Goal: Information Seeking & Learning: Learn about a topic

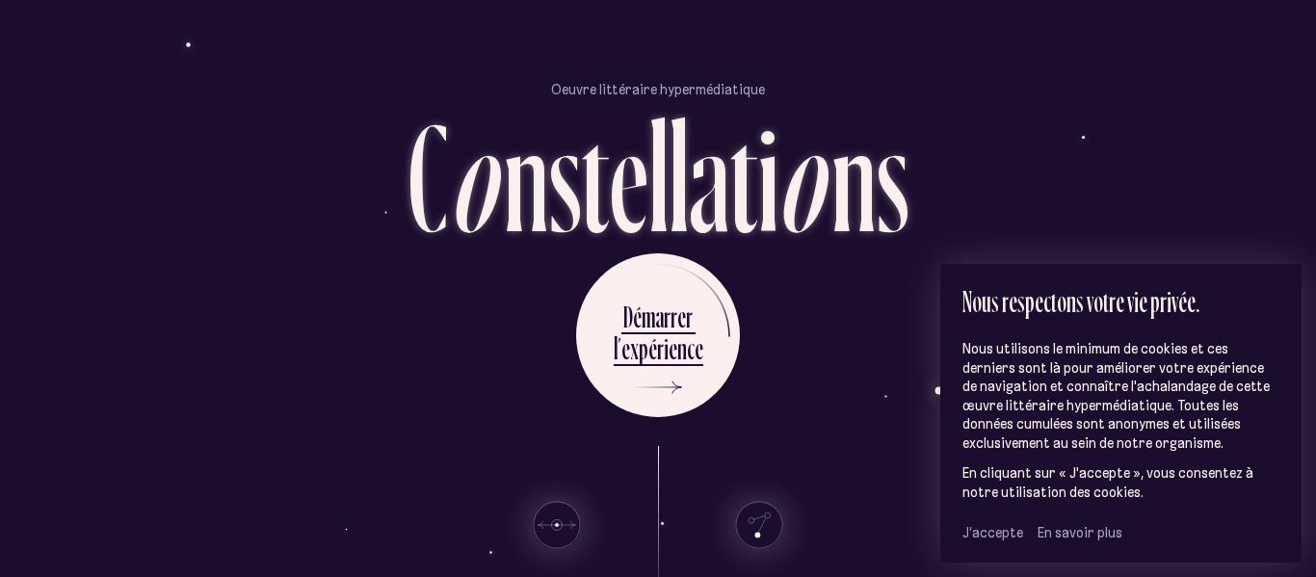
click at [995, 540] on span "J’accepte" at bounding box center [993, 532] width 61 height 17
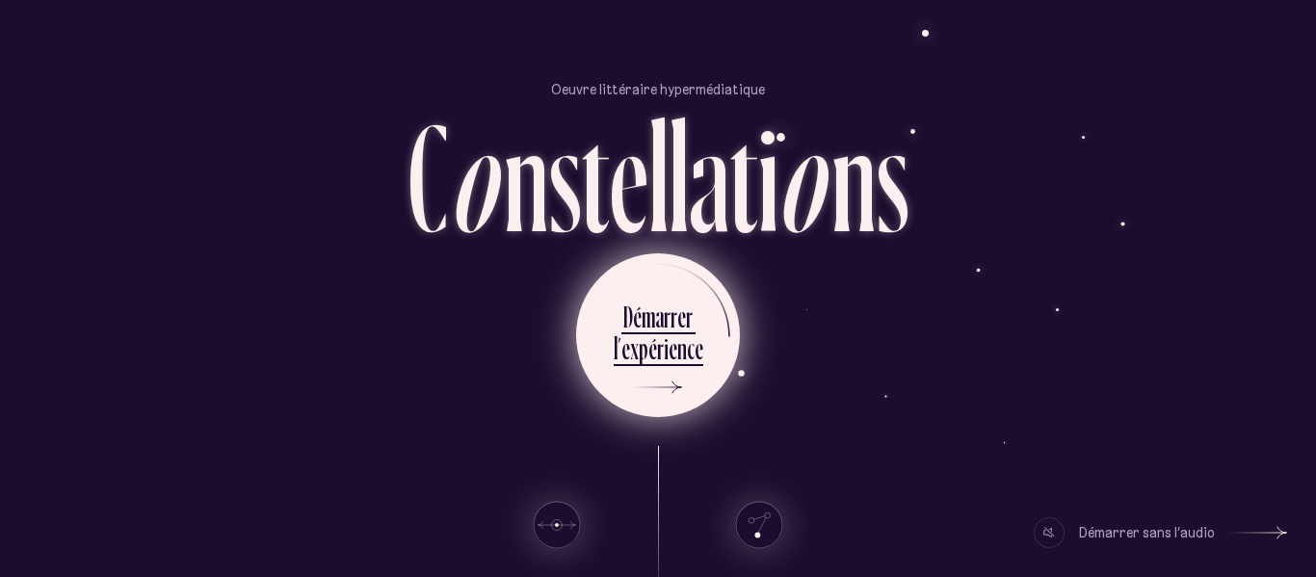
click at [660, 352] on div "r" at bounding box center [660, 349] width 7 height 38
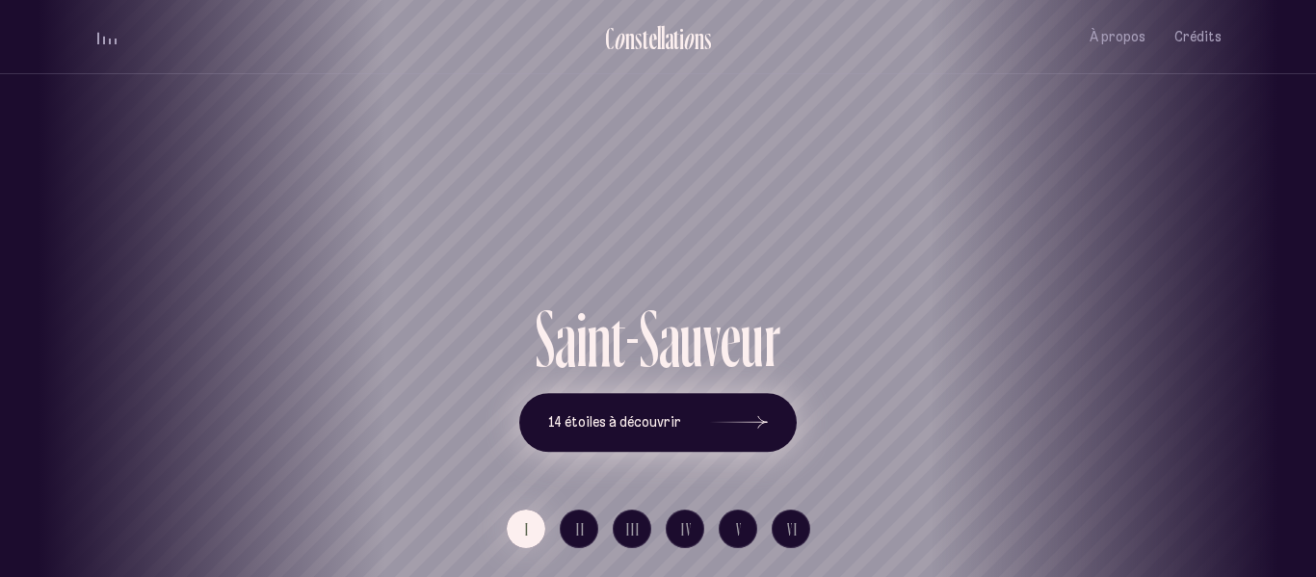
click at [659, 428] on span "14 étoiles à découvrir" at bounding box center [614, 422] width 133 height 16
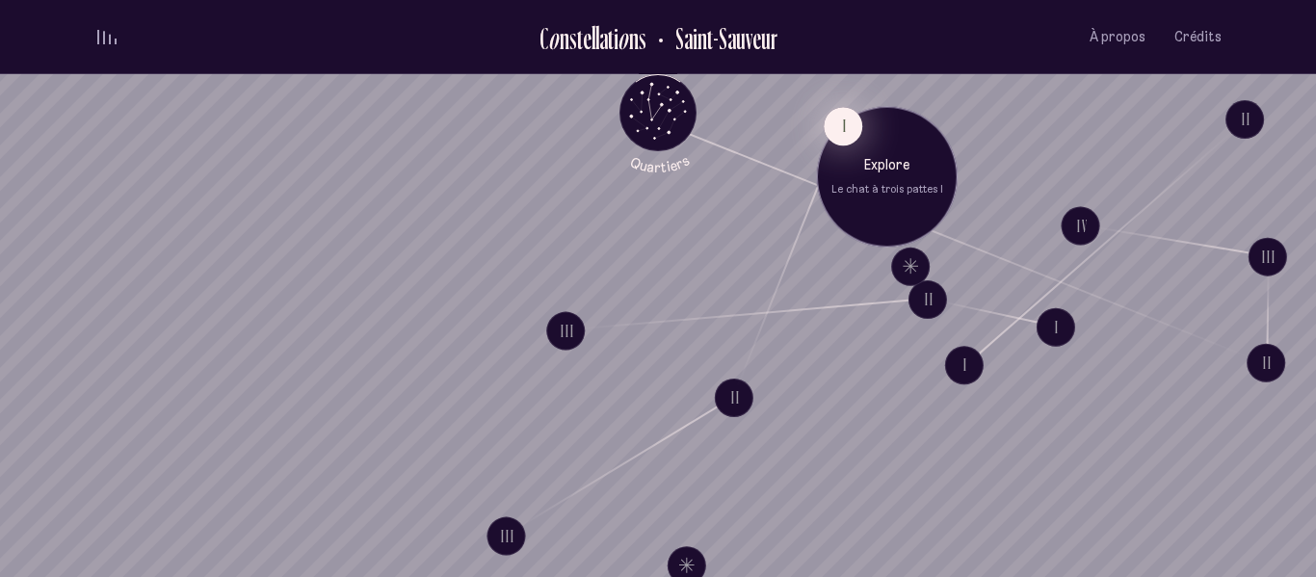
click at [837, 128] on button "I" at bounding box center [843, 126] width 39 height 39
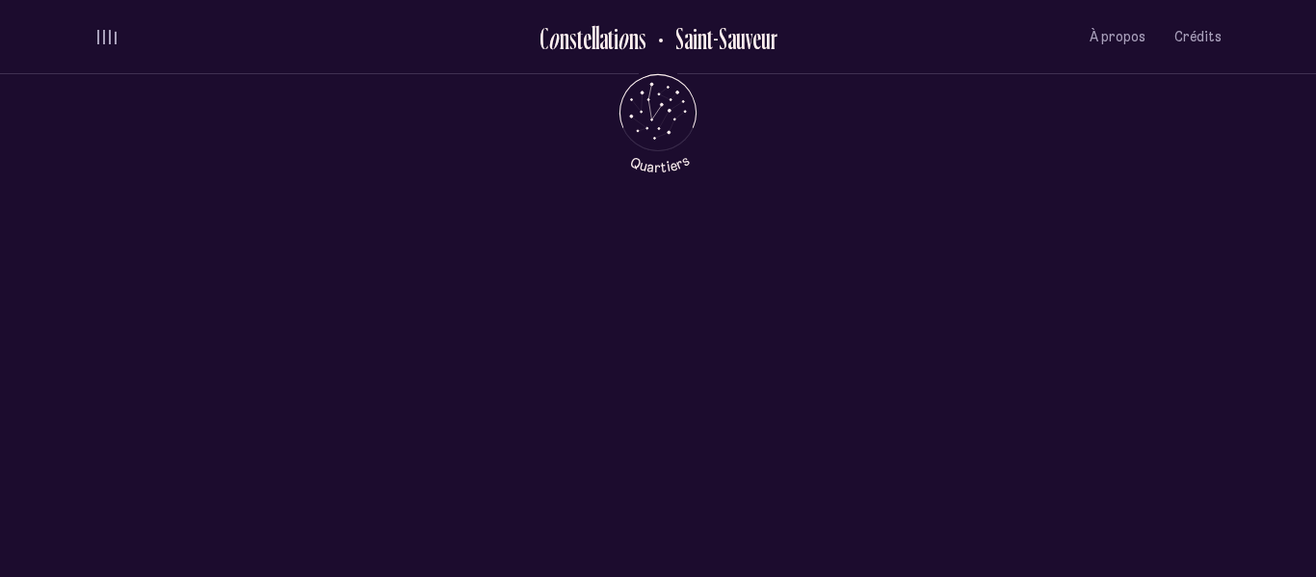
scroll to position [731, 0]
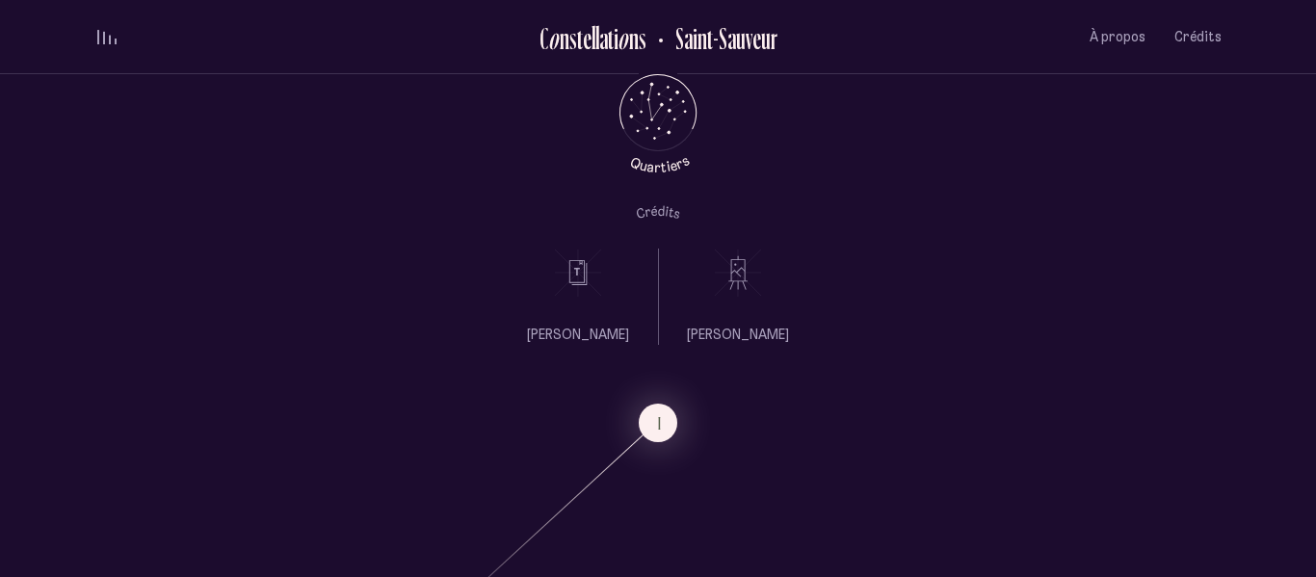
click at [581, 273] on use at bounding box center [578, 273] width 46 height 47
click at [737, 279] on icon at bounding box center [738, 273] width 48 height 48
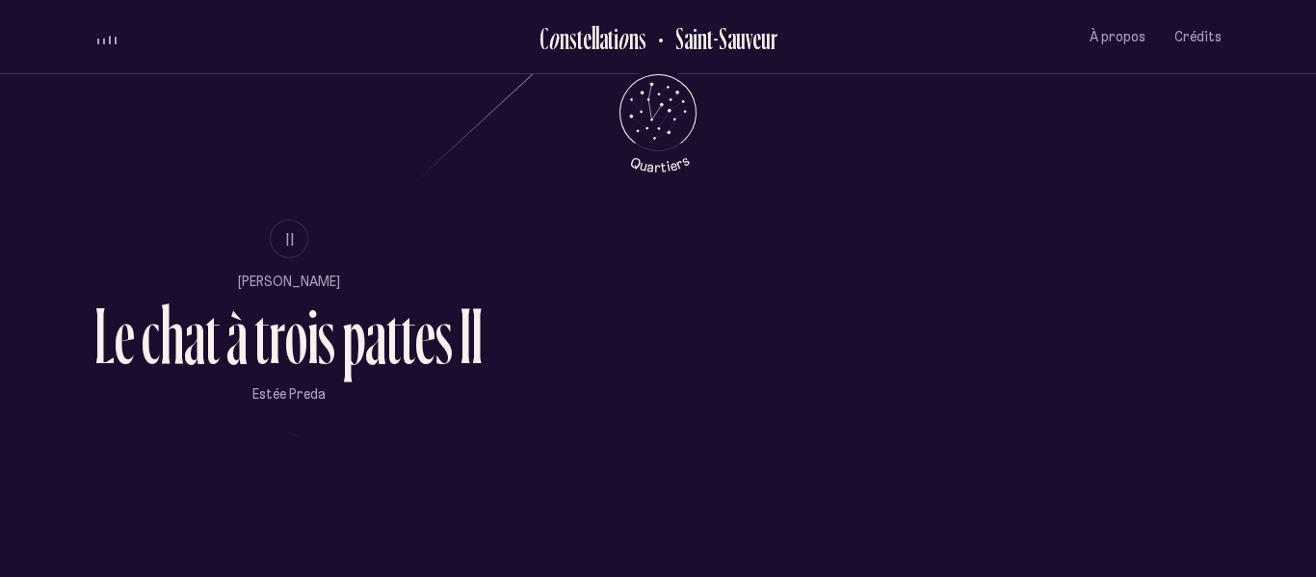
scroll to position [1196, 0]
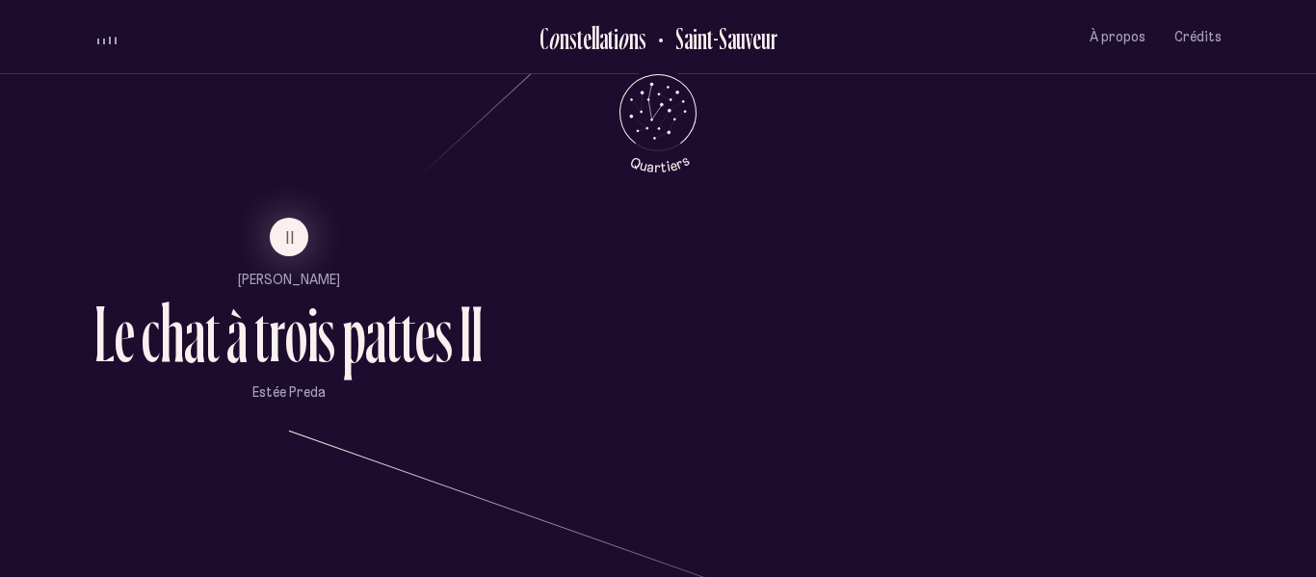
click at [319, 327] on div "s" at bounding box center [326, 334] width 17 height 80
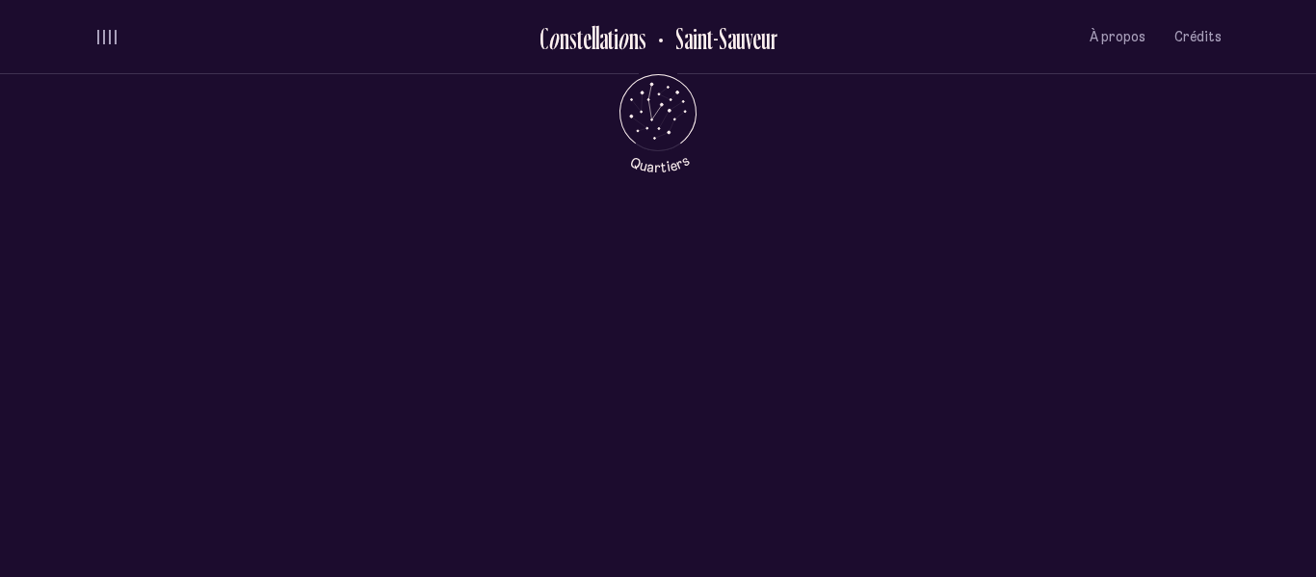
scroll to position [0, 0]
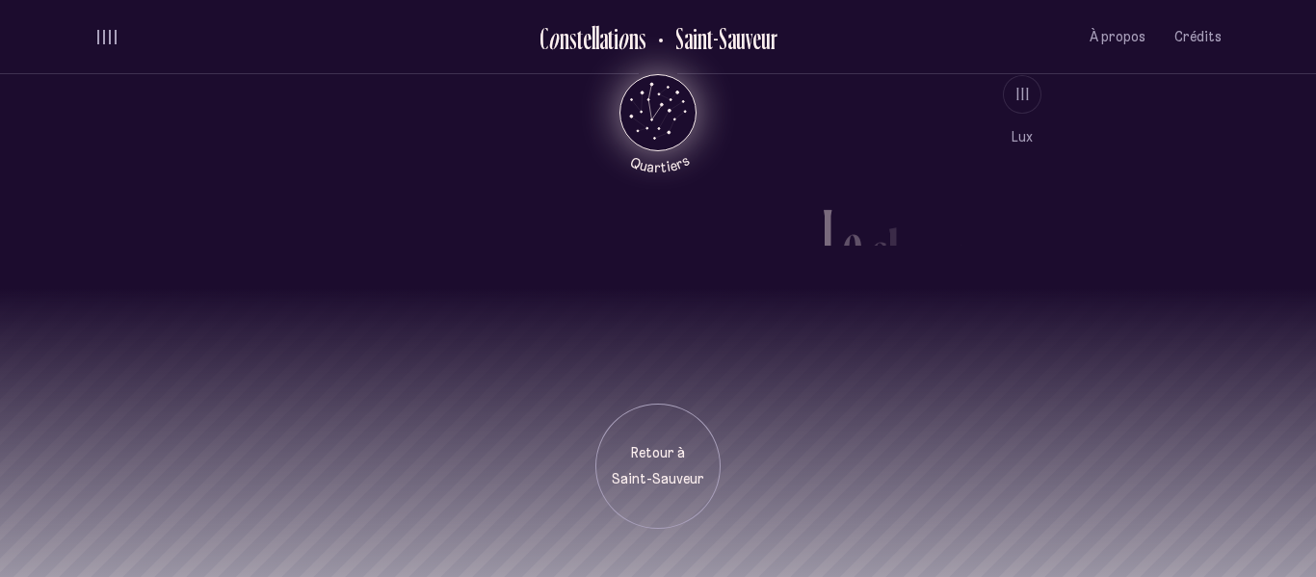
click at [650, 95] on icon "Retour au menu principal" at bounding box center [658, 111] width 58 height 58
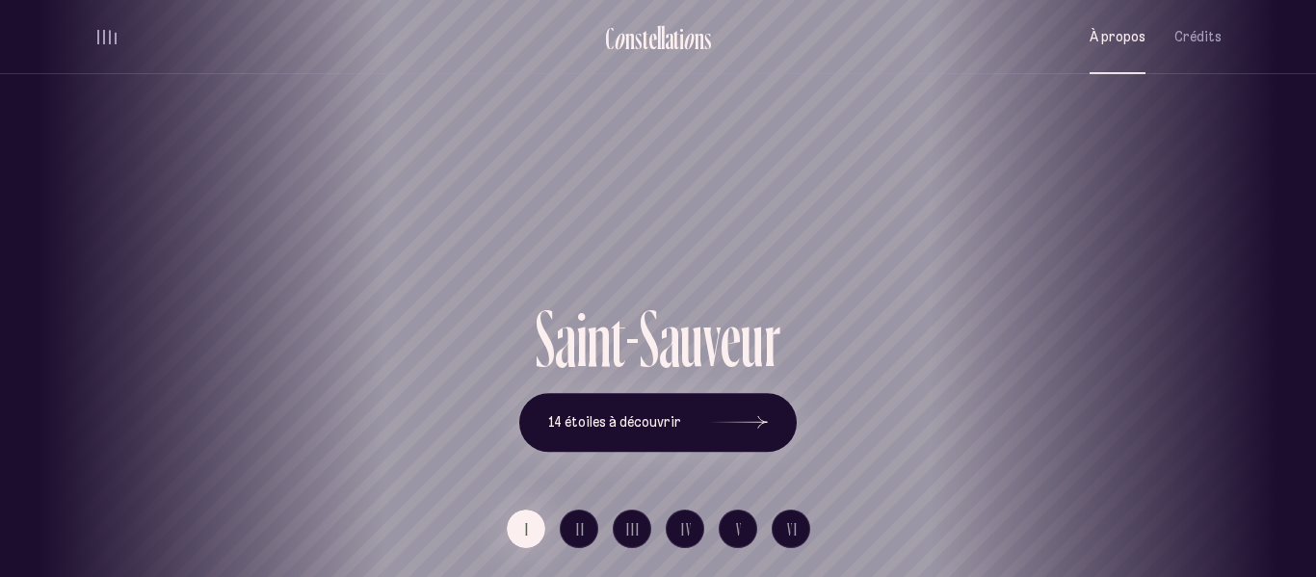
click at [1132, 33] on span "À propos" at bounding box center [1118, 37] width 56 height 16
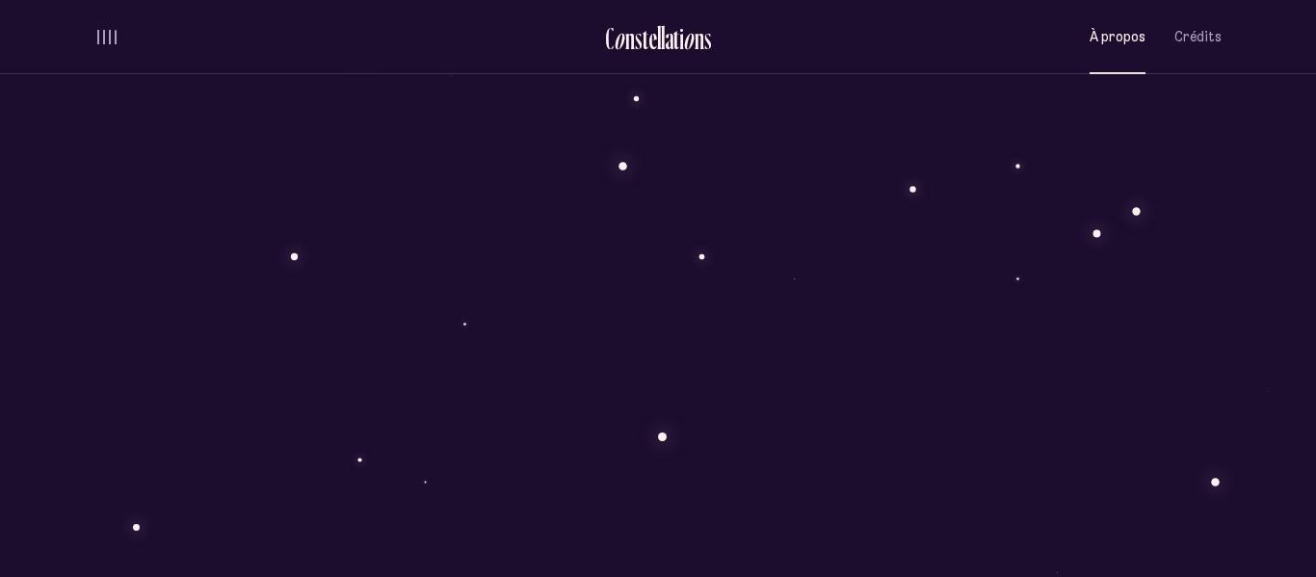
scroll to position [1652, 0]
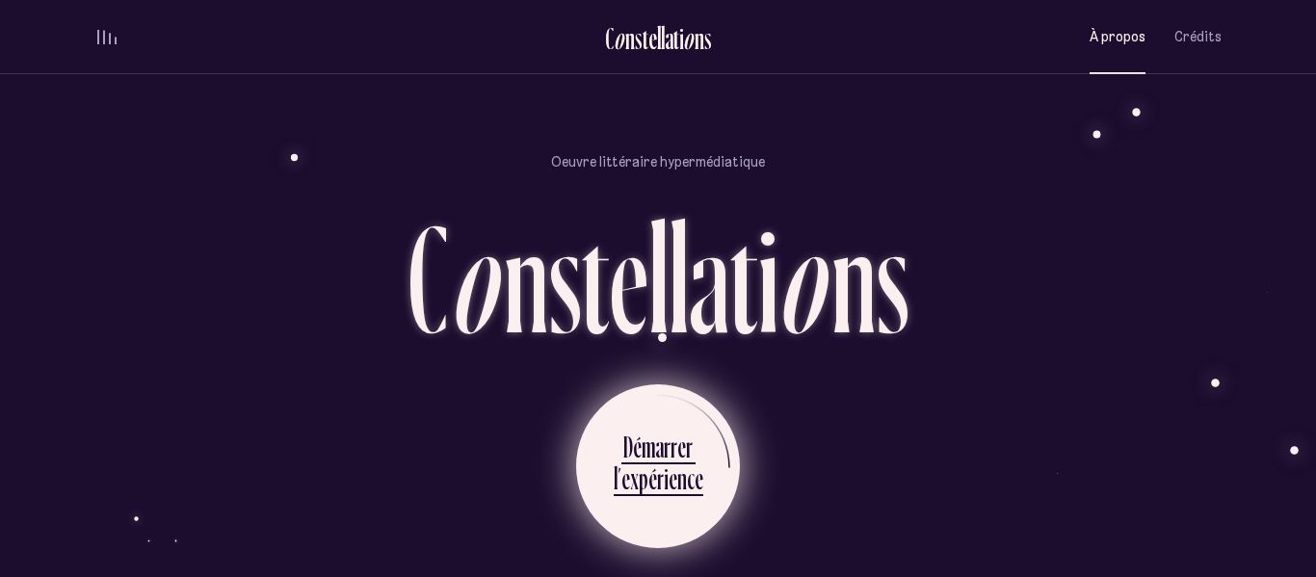
click at [686, 428] on div "r" at bounding box center [689, 447] width 7 height 38
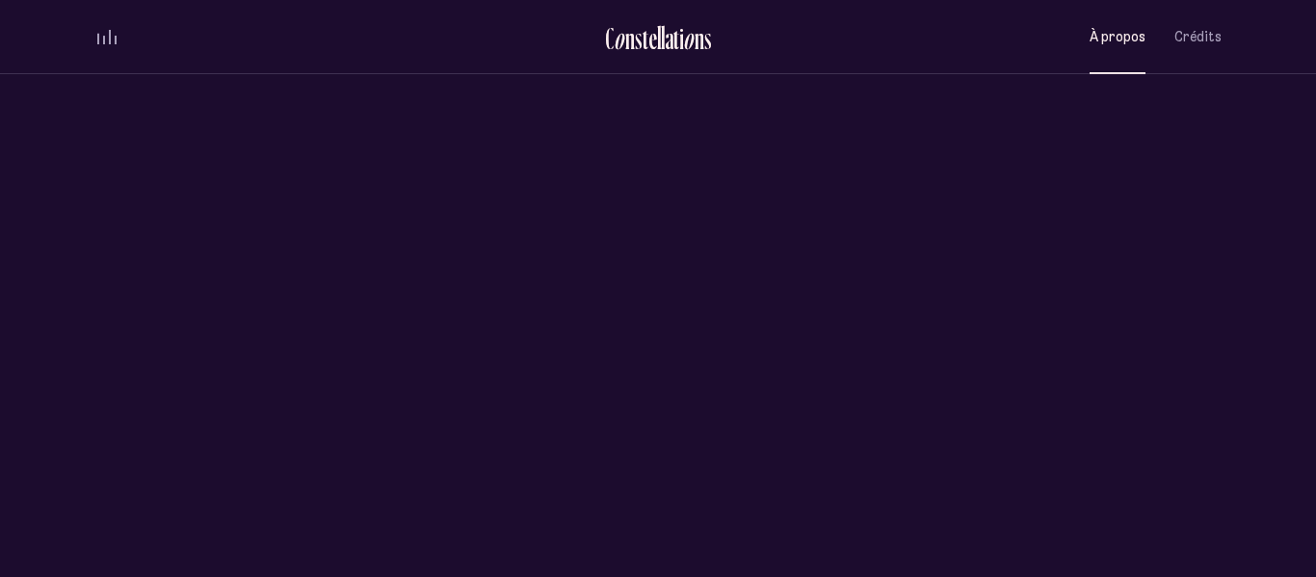
scroll to position [0, 0]
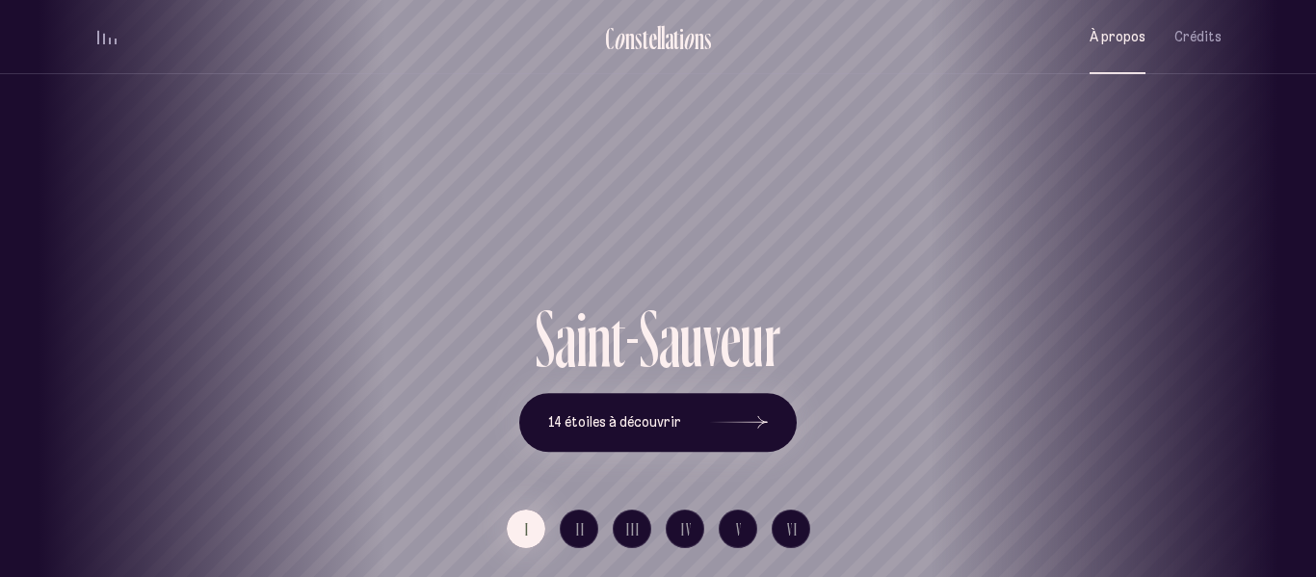
click at [1112, 41] on span "À propos" at bounding box center [1118, 37] width 56 height 16
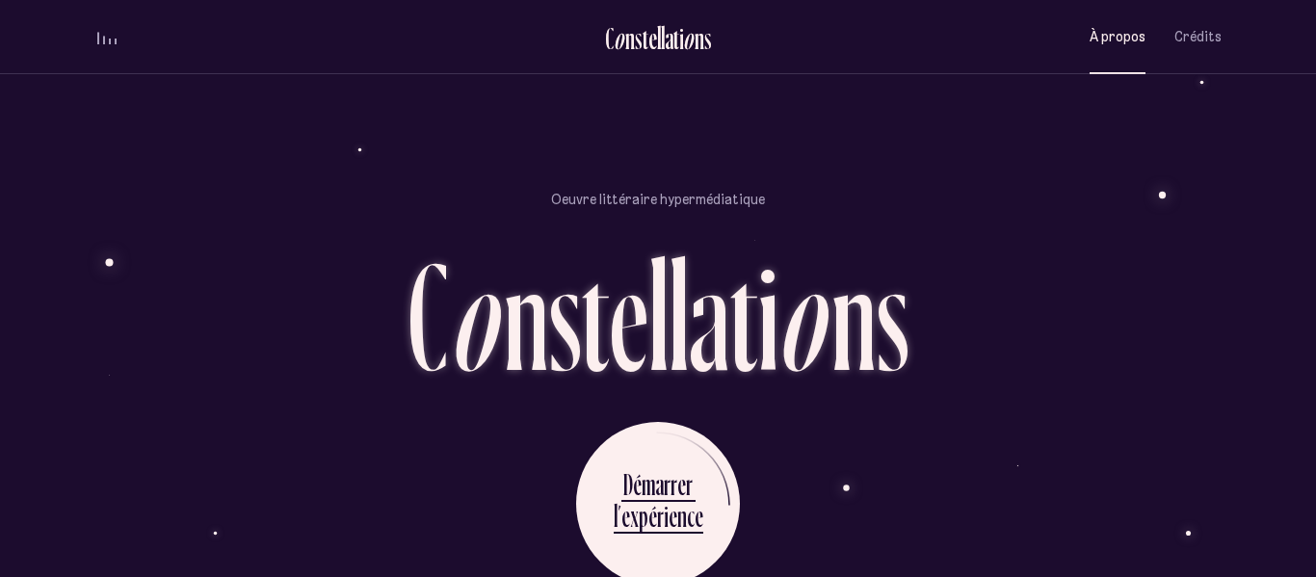
scroll to position [1652, 0]
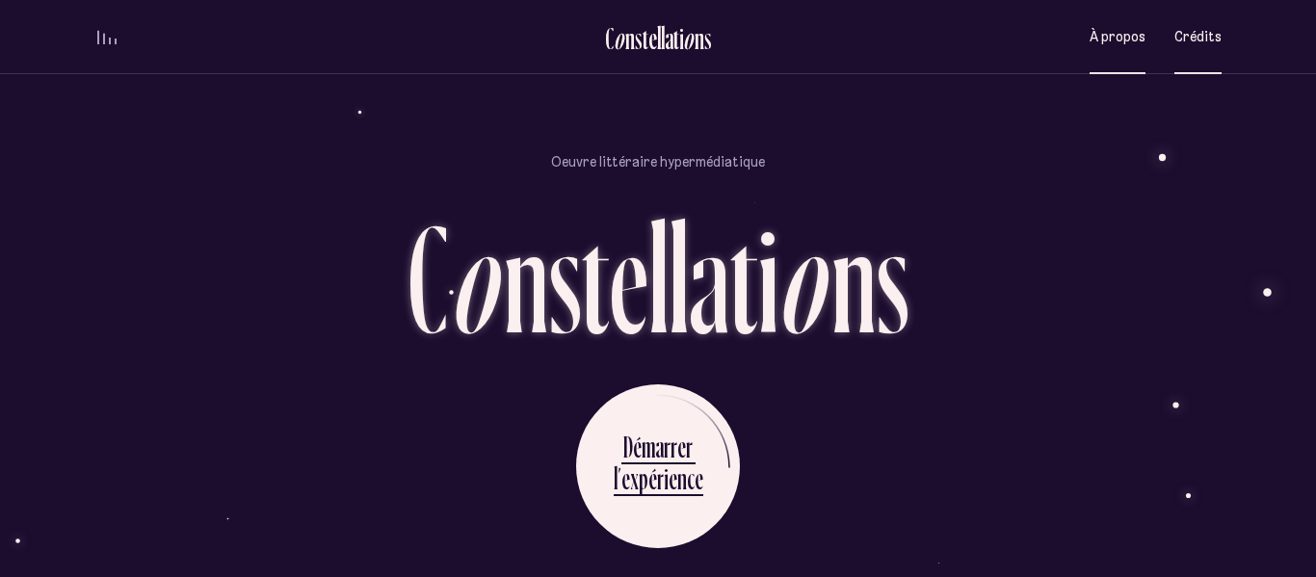
click at [1215, 30] on span "Crédits" at bounding box center [1198, 37] width 47 height 16
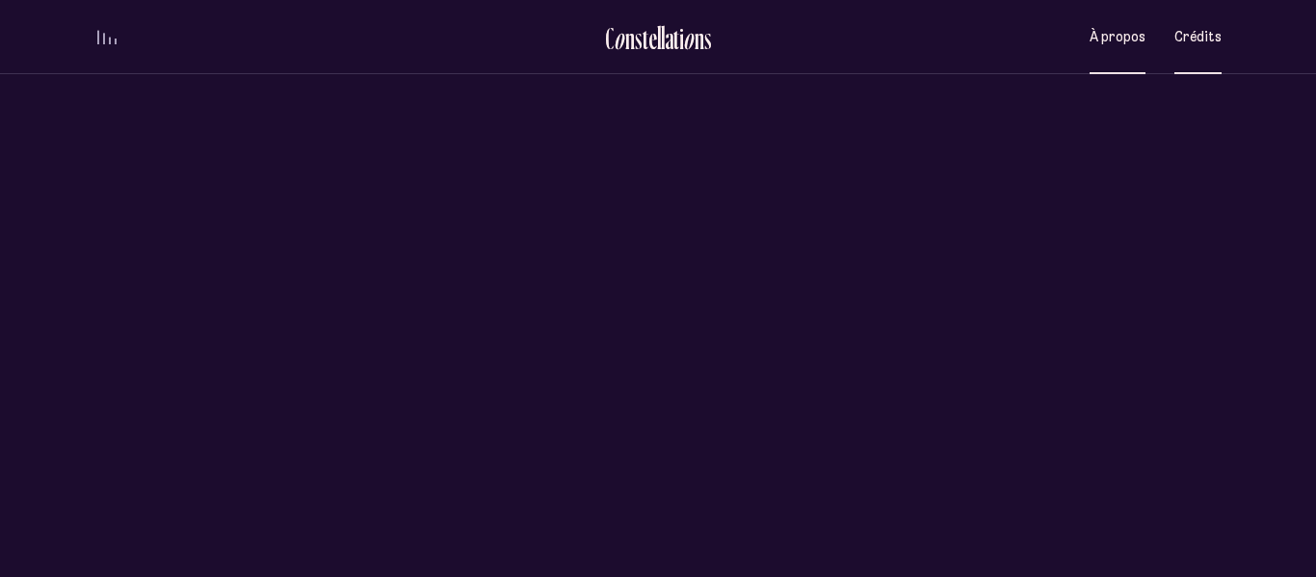
scroll to position [0, 0]
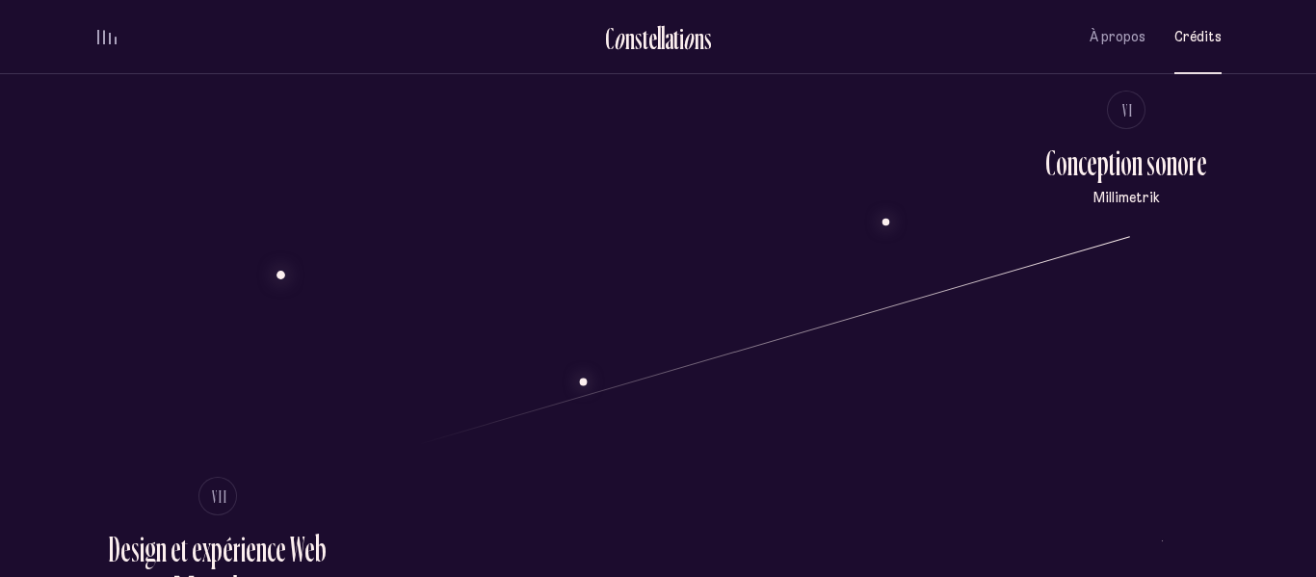
scroll to position [2418, 0]
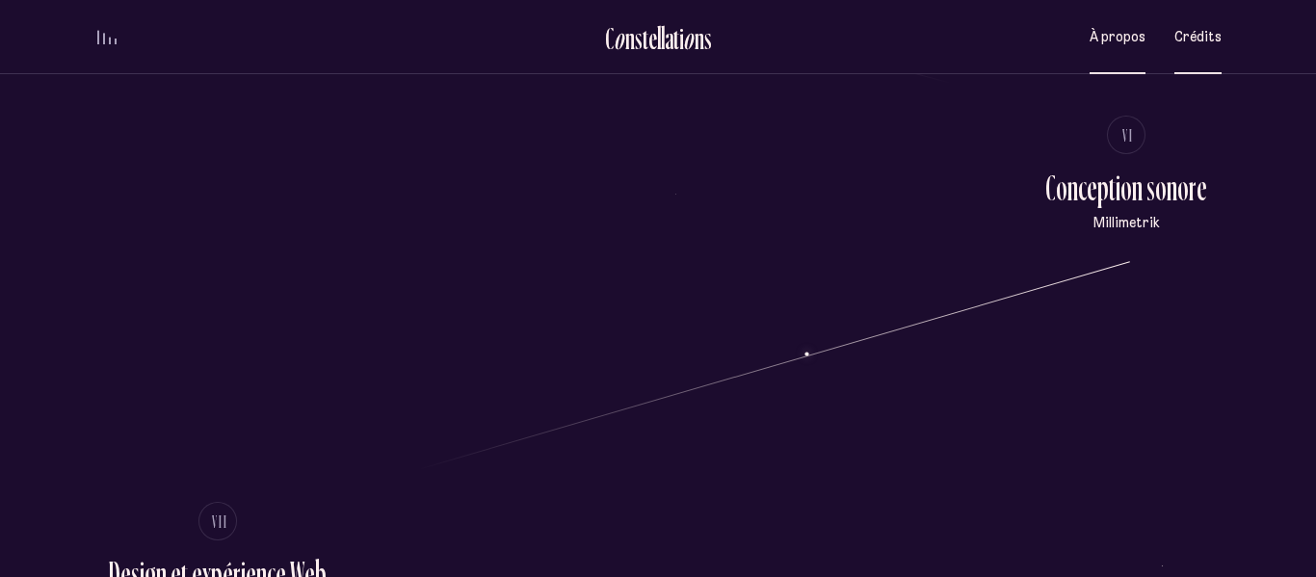
click at [1102, 42] on span "À propos" at bounding box center [1118, 37] width 56 height 16
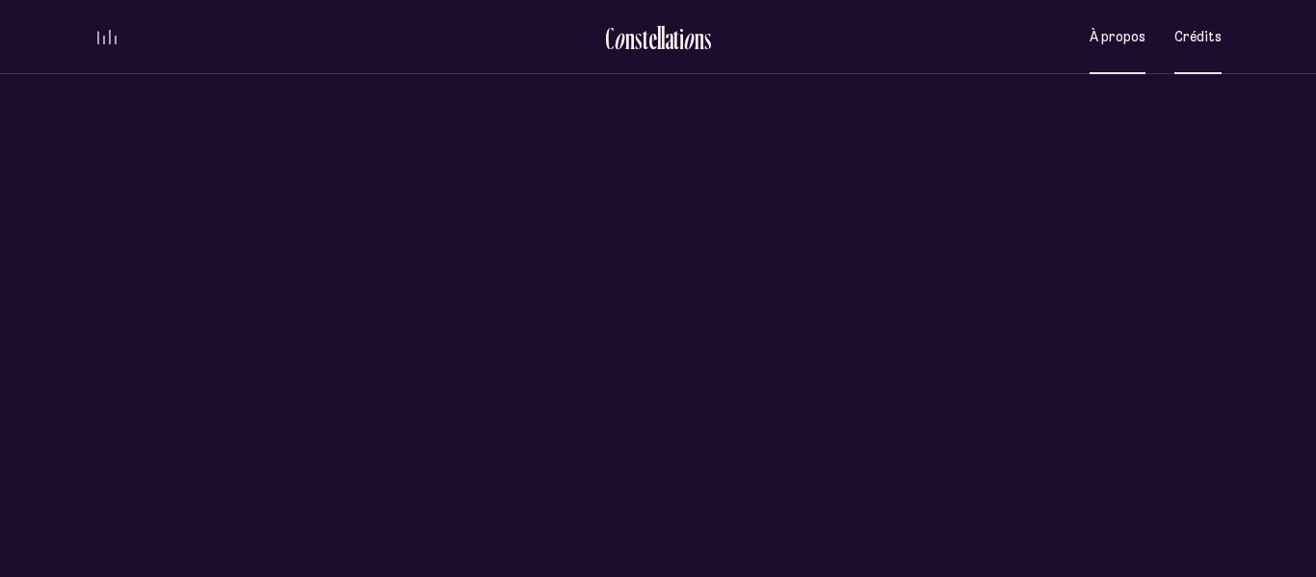
scroll to position [0, 0]
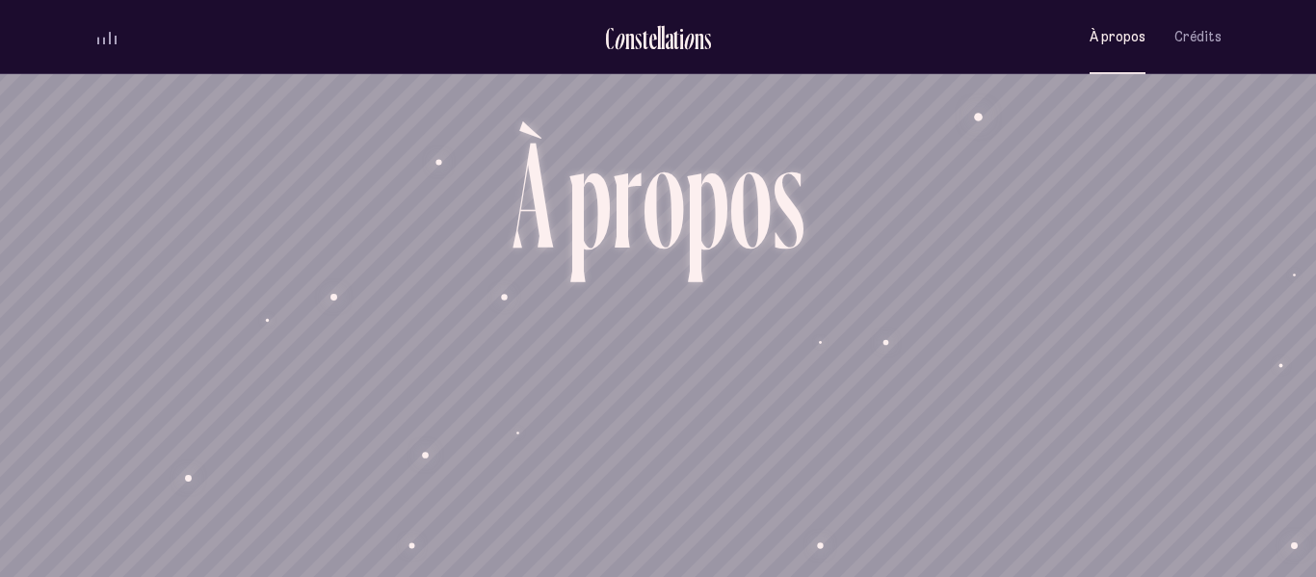
click at [109, 40] on span "volume audio" at bounding box center [110, 38] width 2 height 13
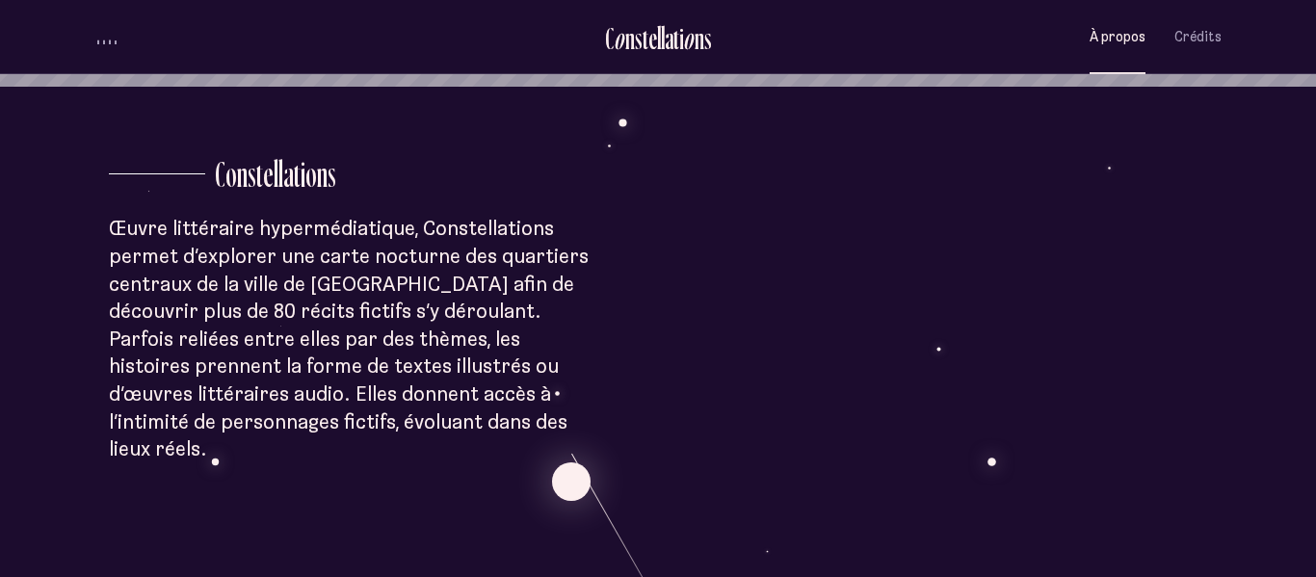
scroll to position [491, 0]
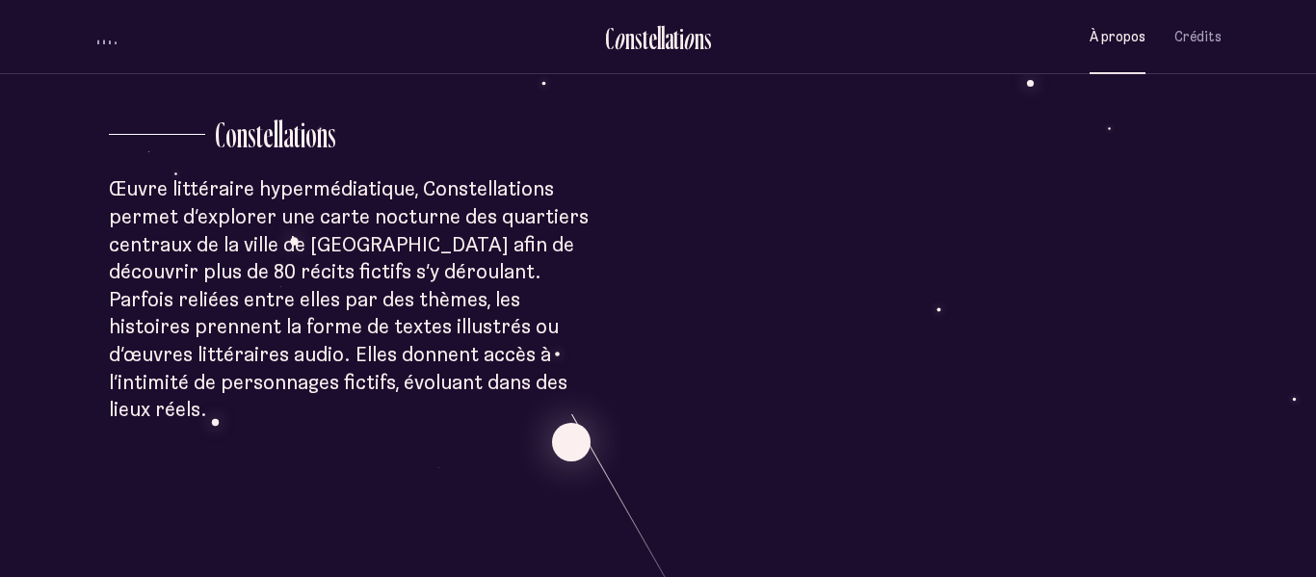
scroll to position [526, 0]
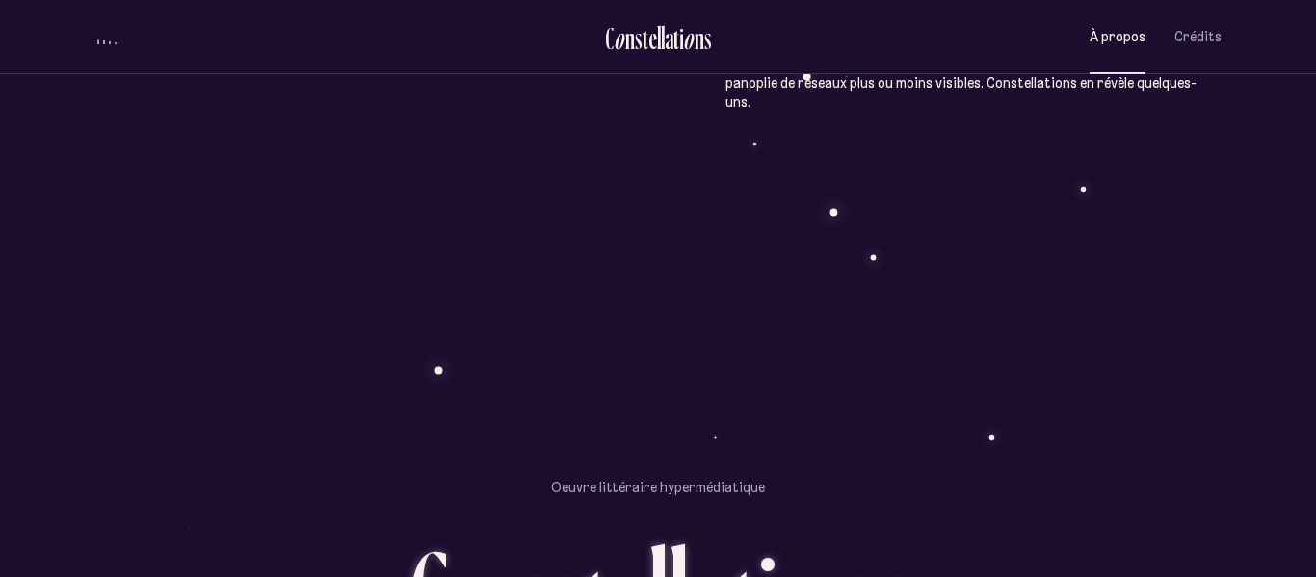
scroll to position [1328, 0]
